Goal: Entertainment & Leisure: Consume media (video, audio)

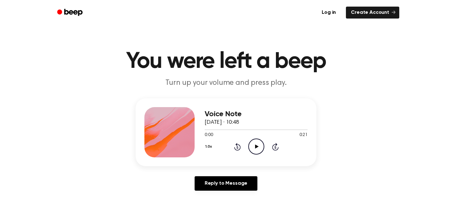
click at [255, 147] on icon at bounding box center [256, 147] width 3 height 4
click at [255, 144] on icon "Pause Audio" at bounding box center [257, 147] width 16 height 16
click at [259, 144] on icon "Play Audio" at bounding box center [257, 147] width 16 height 16
